Goal: Task Accomplishment & Management: Manage account settings

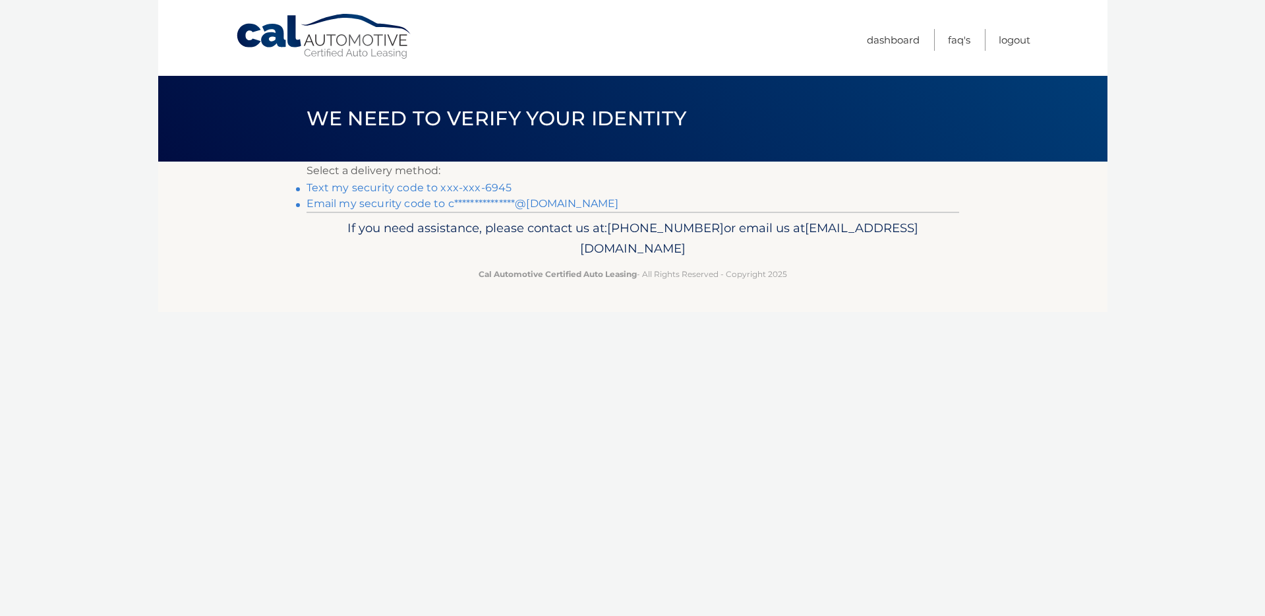
click at [389, 189] on link "Text my security code to xxx-xxx-6945" at bounding box center [409, 187] width 206 height 13
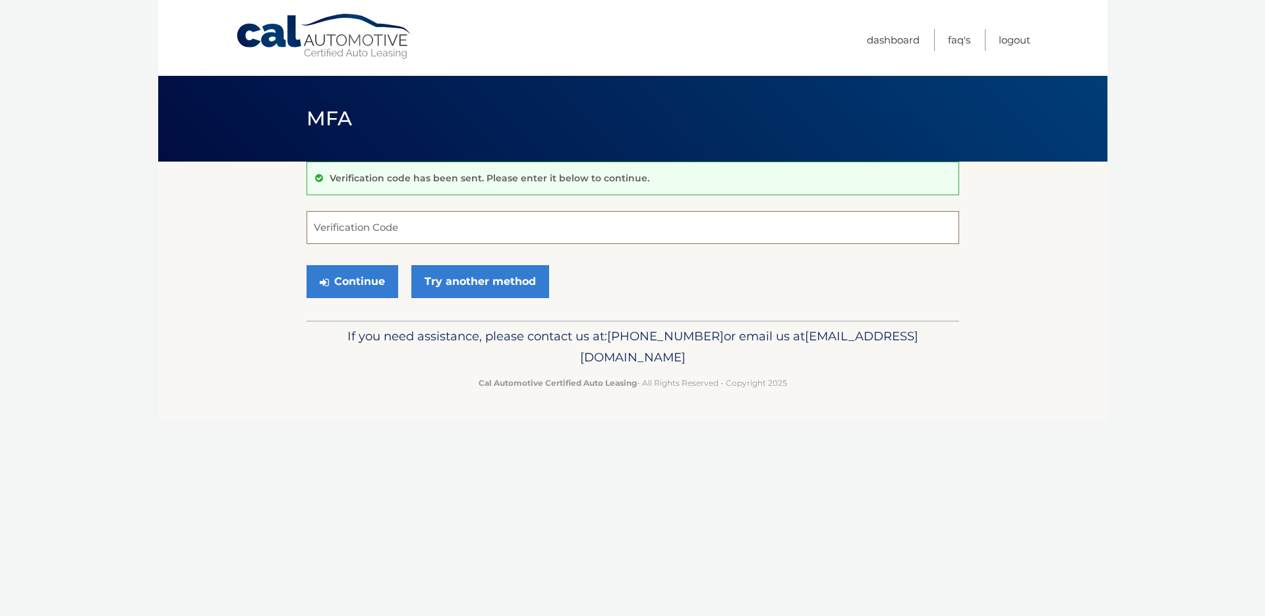
click at [397, 223] on input "Verification Code" at bounding box center [632, 227] width 653 height 33
type input "276789"
click at [358, 278] on button "Continue" at bounding box center [352, 281] width 92 height 33
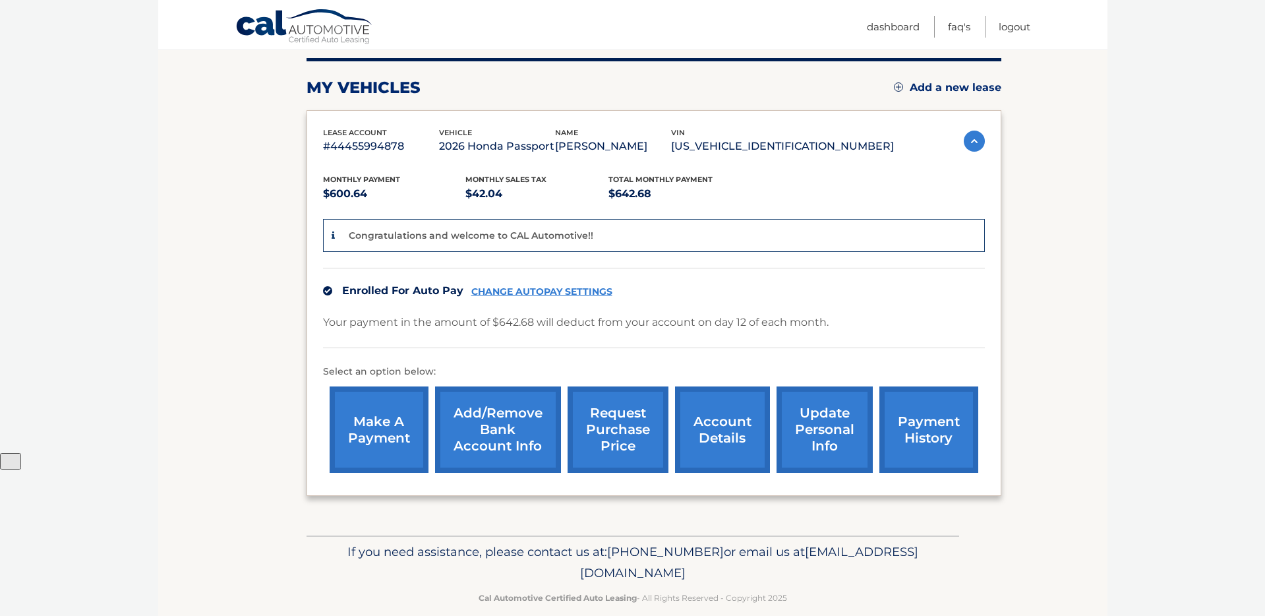
scroll to position [183, 0]
